Goal: Task Accomplishment & Management: Manage account settings

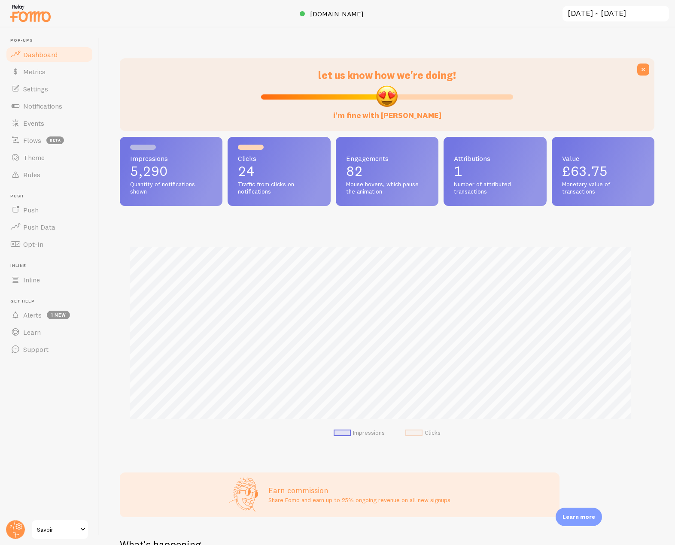
scroll to position [429090, 428788]
click at [65, 102] on link "Notifications" at bounding box center [49, 105] width 88 height 17
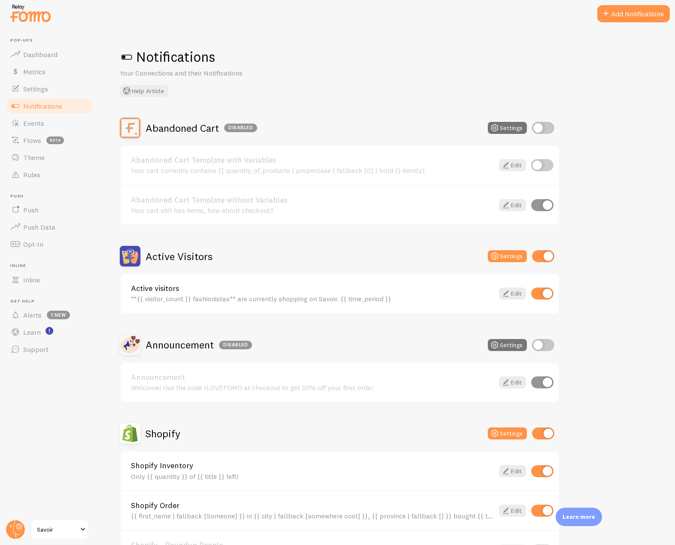
scroll to position [215, 0]
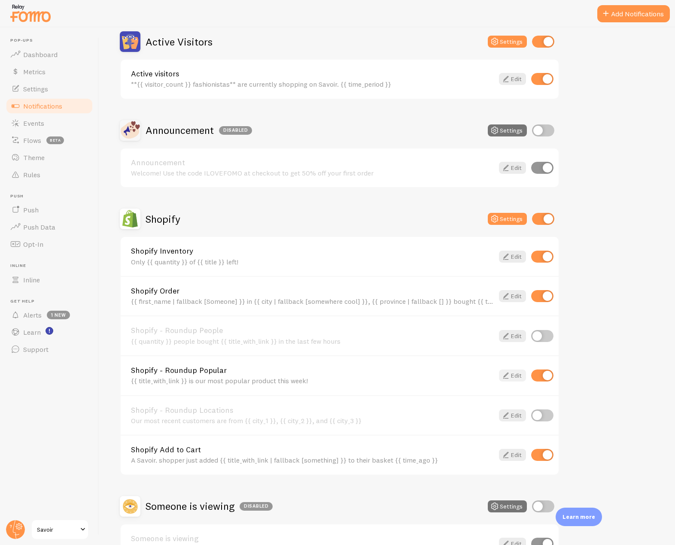
click at [510, 380] on icon at bounding box center [506, 375] width 10 height 10
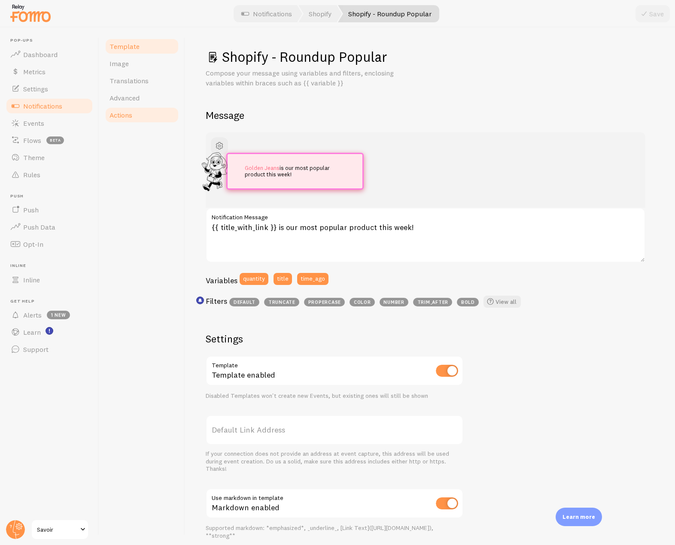
click at [133, 109] on link "Actions" at bounding box center [141, 114] width 75 height 17
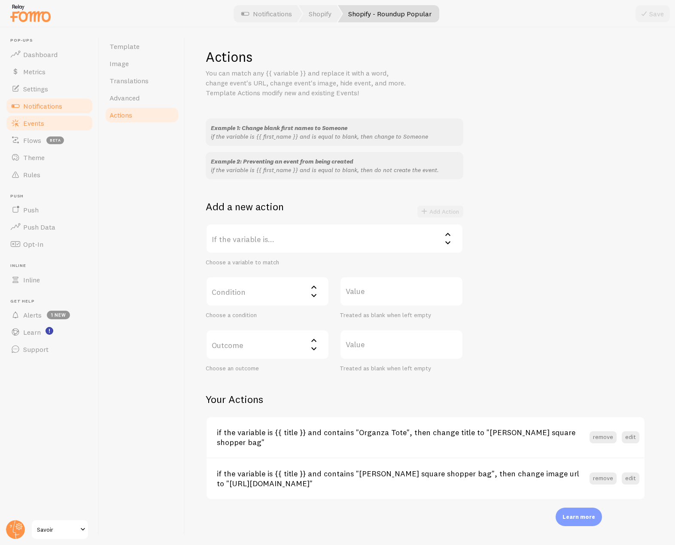
click at [35, 122] on span "Events" at bounding box center [33, 123] width 21 height 9
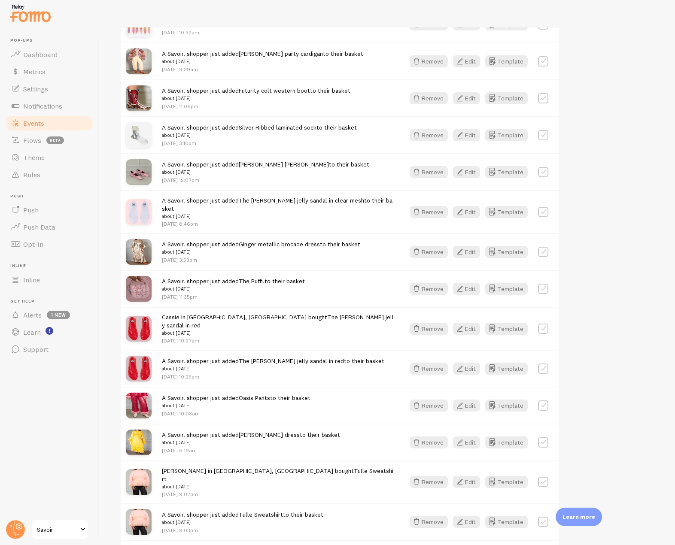
scroll to position [897, 0]
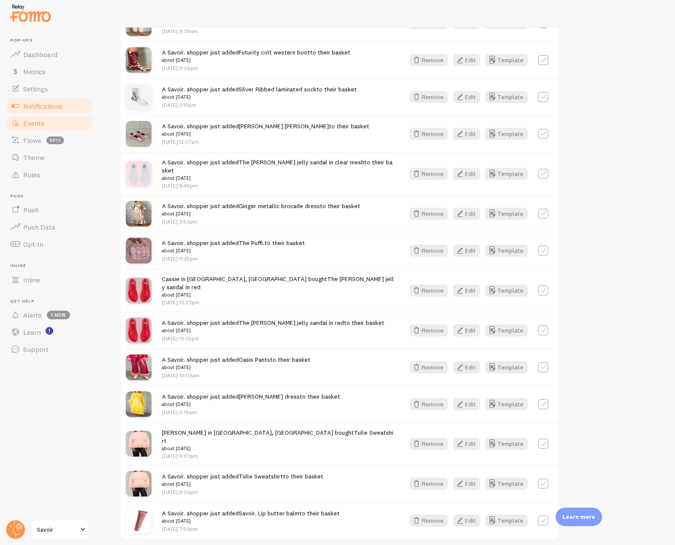
click at [55, 109] on span "Notifications" at bounding box center [42, 106] width 39 height 9
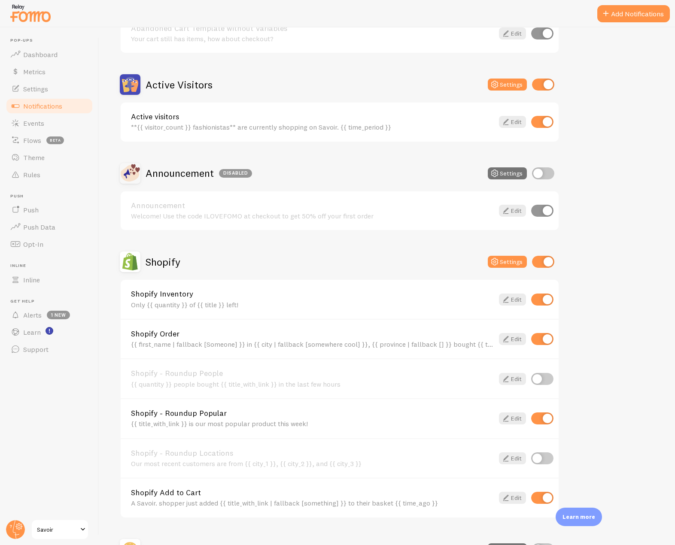
scroll to position [215, 0]
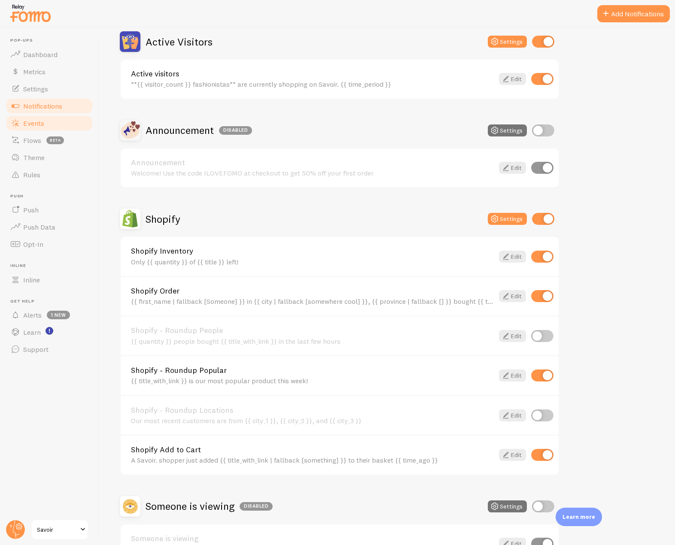
click at [40, 129] on link "Events" at bounding box center [49, 123] width 88 height 17
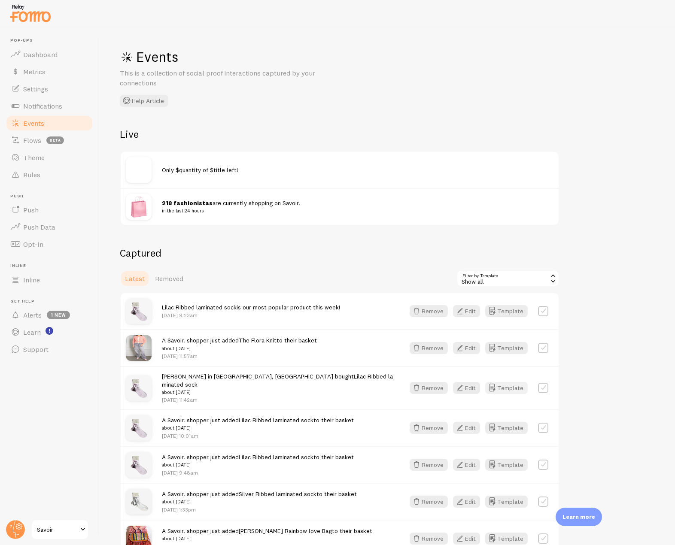
click at [515, 385] on button "Template" at bounding box center [506, 388] width 43 height 12
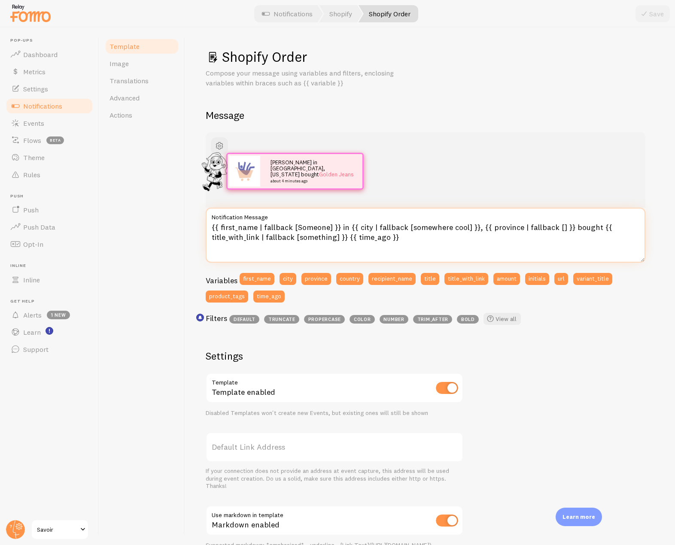
click at [259, 229] on textarea "{{ first_name | fallback [Someone] }} in {{ city | fallback [somewhere cool] }}…" at bounding box center [426, 235] width 440 height 55
type textarea "{{ first_name | propercase | fallback [Someone] }} in {{ city | fallback [somew…"
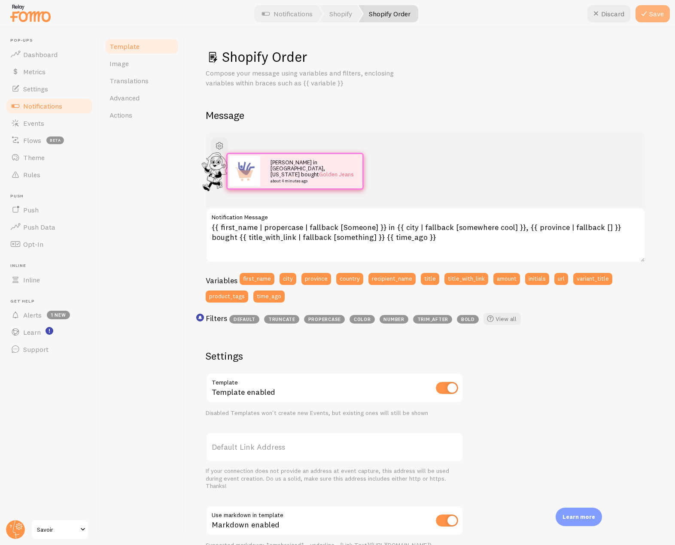
click at [660, 5] on button "Save" at bounding box center [652, 13] width 34 height 17
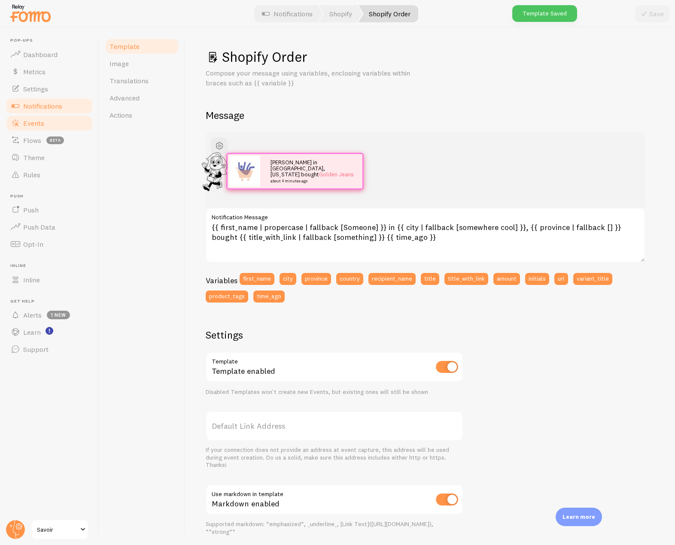
click at [53, 118] on link "Events" at bounding box center [49, 123] width 88 height 17
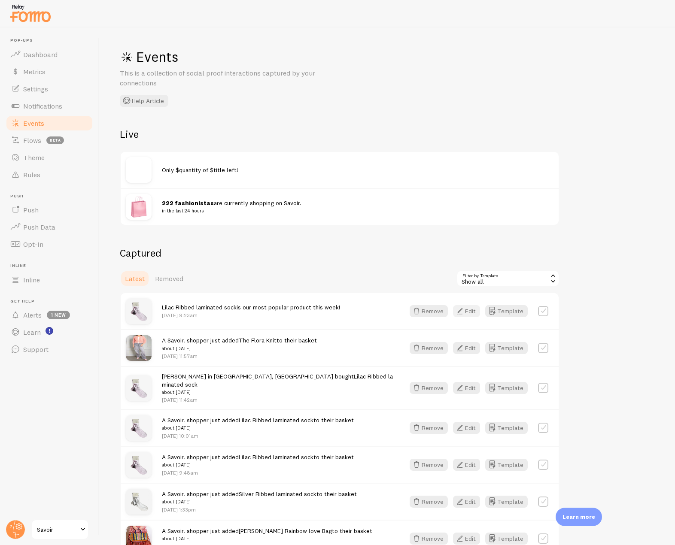
click at [468, 307] on button "Edit" at bounding box center [466, 311] width 27 height 12
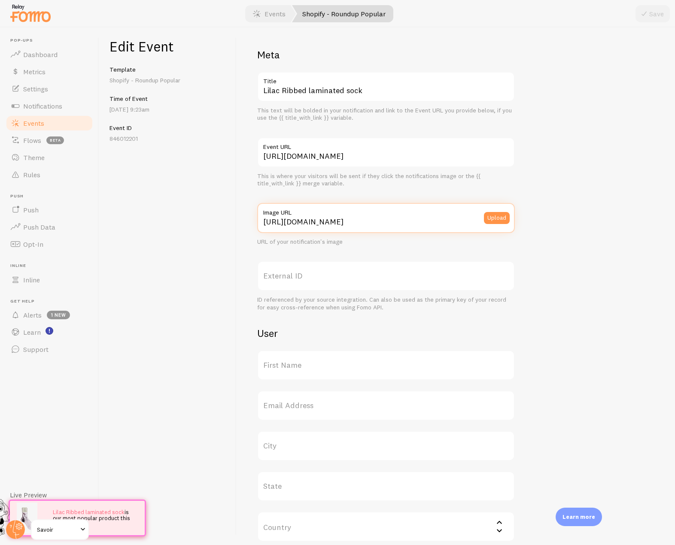
scroll to position [0, 233]
drag, startPoint x: 261, startPoint y: 223, endPoint x: 545, endPoint y: 223, distance: 283.8
click at [545, 223] on div "Meta Lilac Ribbed laminated sock Title This text will be bolded in your notific…" at bounding box center [455, 352] width 397 height 608
drag, startPoint x: 261, startPoint y: 156, endPoint x: 564, endPoint y: 151, distance: 303.6
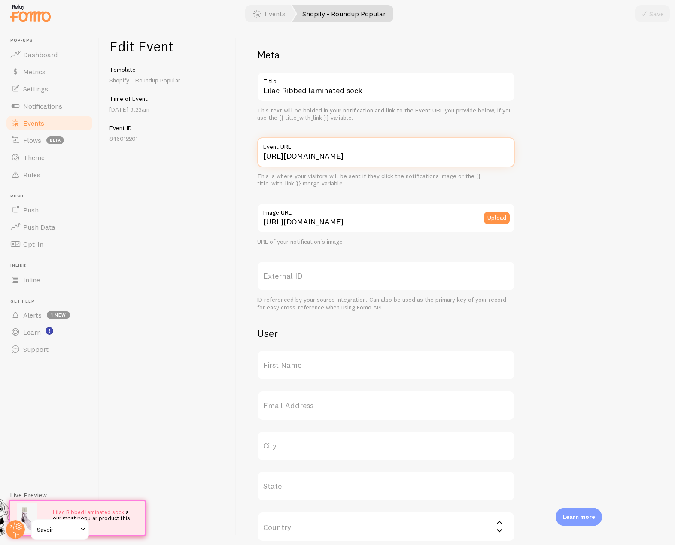
click at [564, 151] on div "Meta Lilac Ribbed laminated sock Title This text will be bolded in your notific…" at bounding box center [455, 352] width 397 height 608
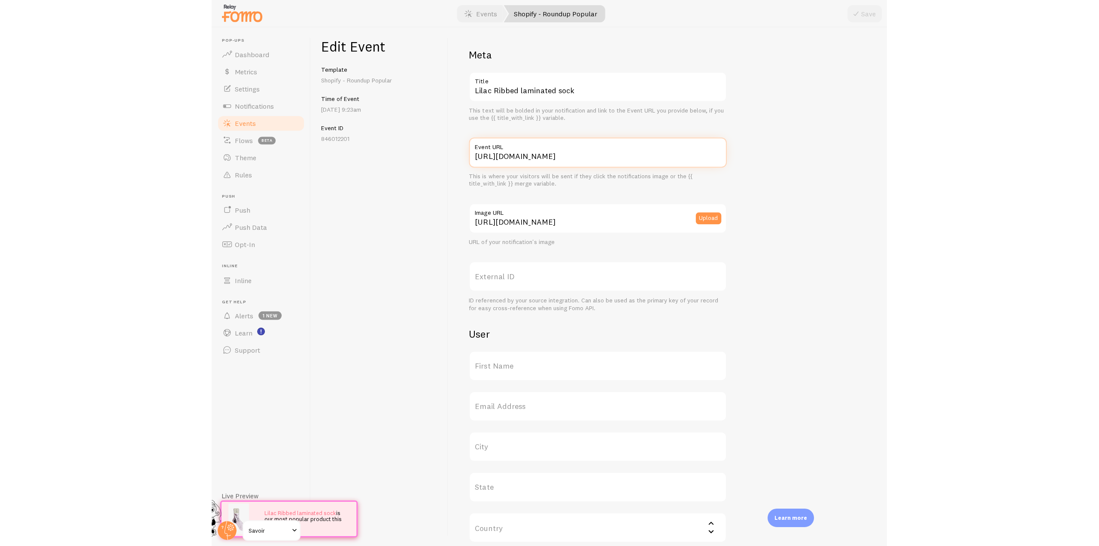
scroll to position [0, 0]
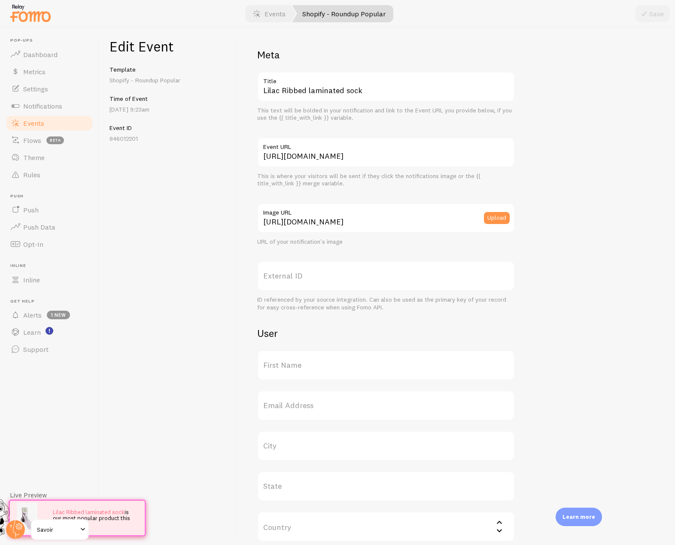
click at [18, 127] on span at bounding box center [15, 123] width 10 height 10
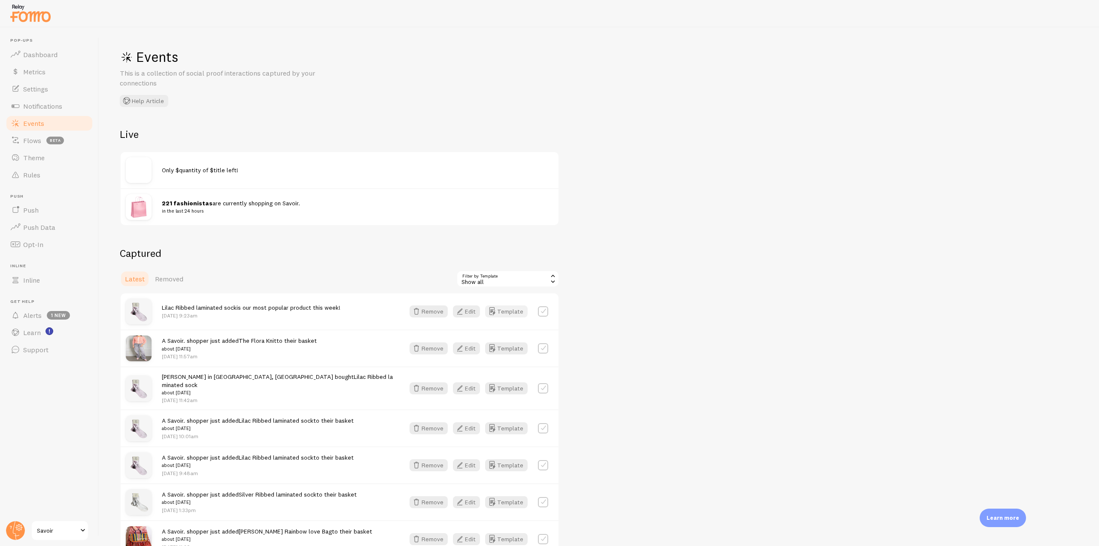
click at [506, 313] on button "Template" at bounding box center [506, 311] width 43 height 12
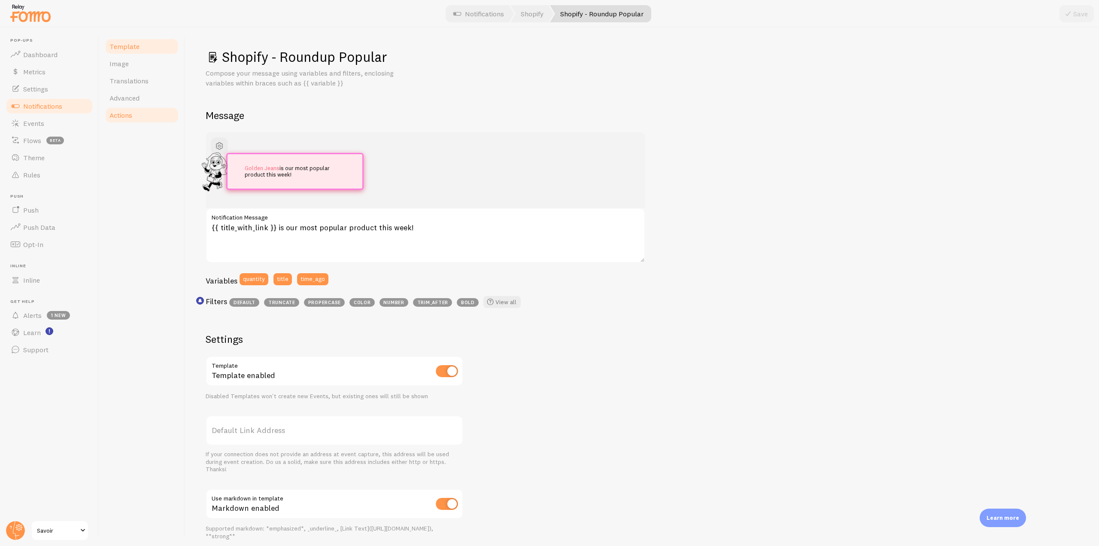
click at [120, 116] on span "Actions" at bounding box center [120, 115] width 23 height 9
